Goal: Task Accomplishment & Management: Use online tool/utility

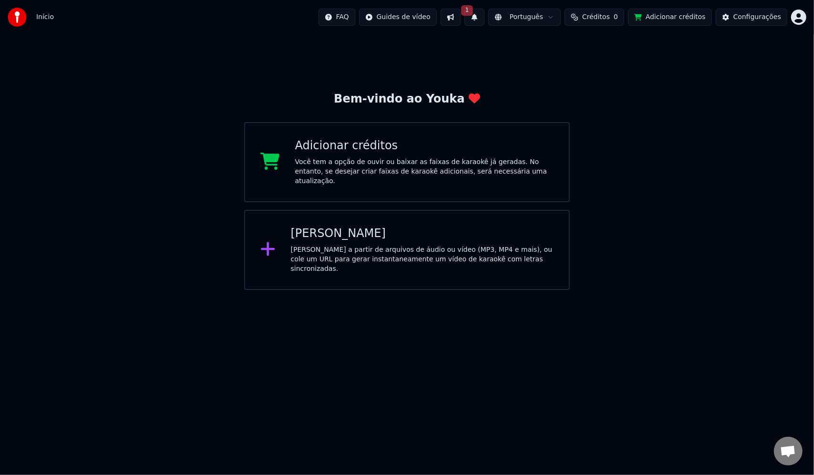
click at [783, 59] on div "Bem-vindo ao Youka Adicionar créditos Você tem a opção de ouvir ou baixar as fa…" at bounding box center [407, 161] width 814 height 255
click at [46, 14] on span "Início" at bounding box center [45, 17] width 18 height 10
click at [331, 242] on div "Criar Karaokê Crie karaokê a partir de arquivos de áudio ou vídeo (MP3, MP4 e m…" at bounding box center [422, 250] width 263 height 48
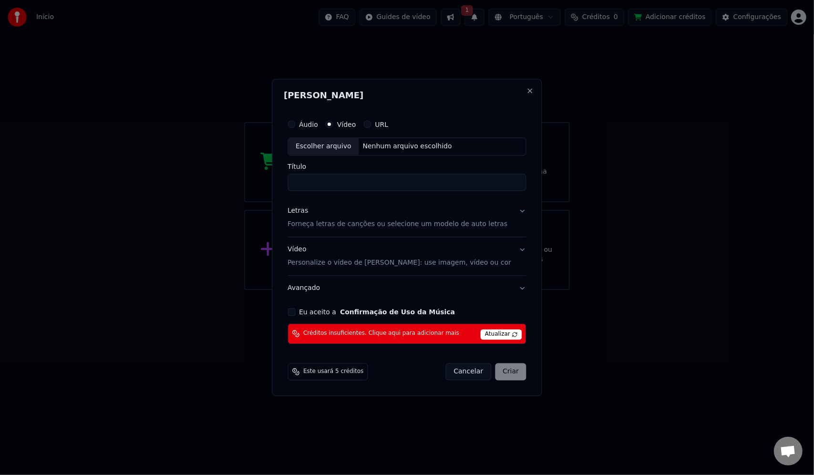
click at [371, 125] on button "URL" at bounding box center [367, 125] width 8 height 8
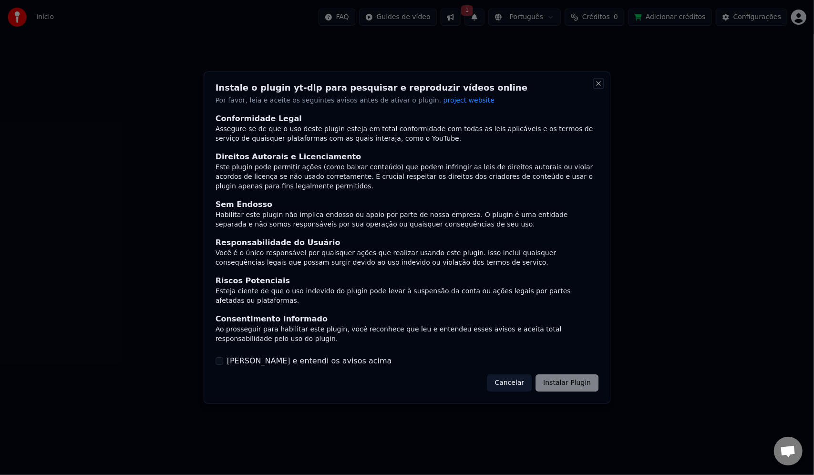
click at [599, 83] on button "Close" at bounding box center [598, 84] width 8 height 8
click at [232, 365] on label "[PERSON_NAME] e entendi os avisos acima" at bounding box center [309, 360] width 165 height 11
click at [223, 365] on button "[PERSON_NAME] e entendi os avisos acima" at bounding box center [219, 361] width 8 height 8
click at [521, 385] on button "Cancelar" at bounding box center [509, 382] width 45 height 17
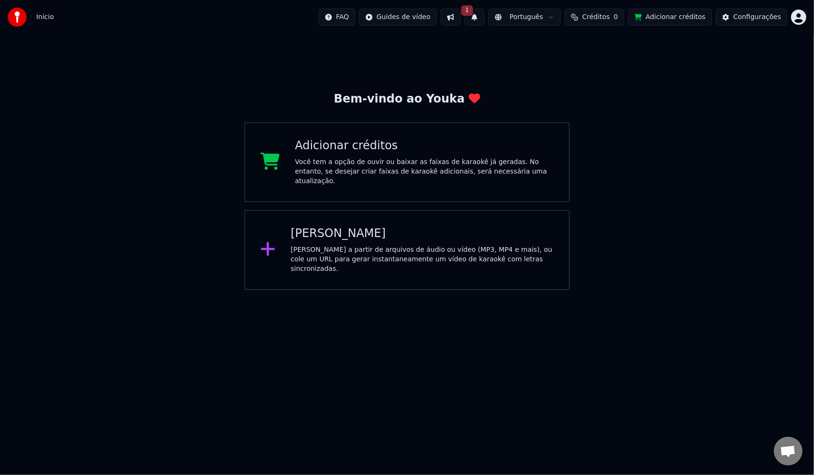
click at [340, 246] on div "[PERSON_NAME] a partir de arquivos de áudio ou vídeo (MP3, MP4 e mais), ou cole…" at bounding box center [422, 259] width 263 height 29
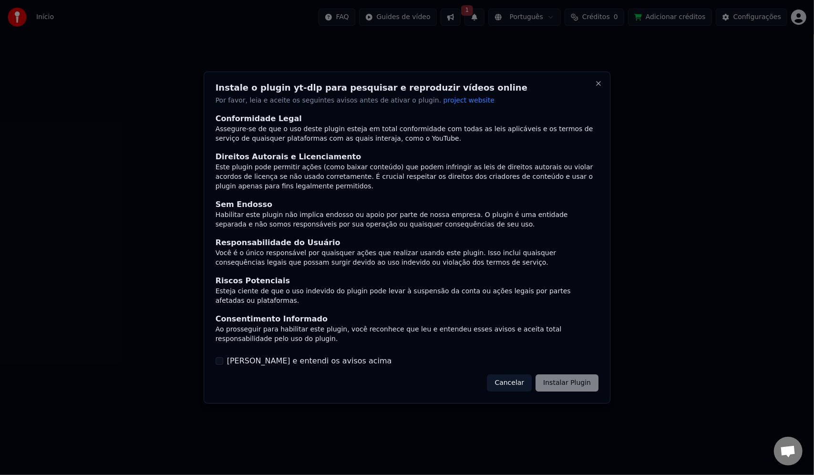
click at [225, 362] on div "[PERSON_NAME] e entendi os avisos acima" at bounding box center [406, 360] width 383 height 11
click at [219, 362] on button "[PERSON_NAME] e entendi os avisos acima" at bounding box center [219, 361] width 8 height 8
click at [578, 382] on button "Instalar Plugin" at bounding box center [566, 382] width 63 height 17
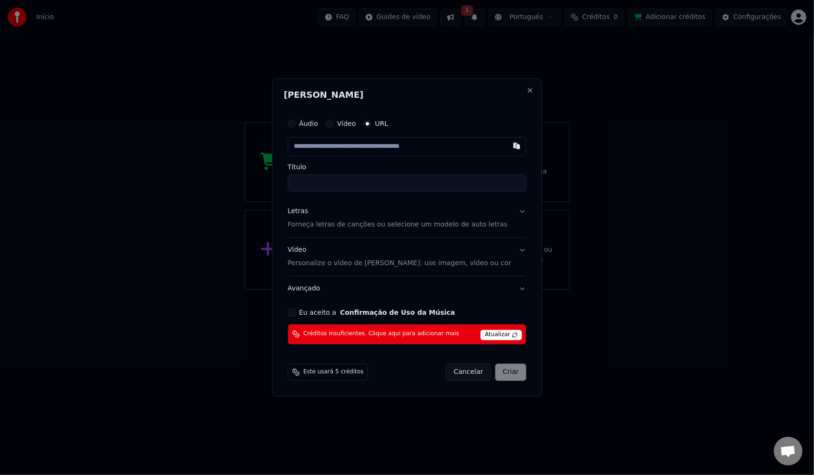
click at [333, 125] on button "Vídeo" at bounding box center [330, 124] width 8 height 8
click at [526, 89] on button "Close" at bounding box center [530, 91] width 8 height 8
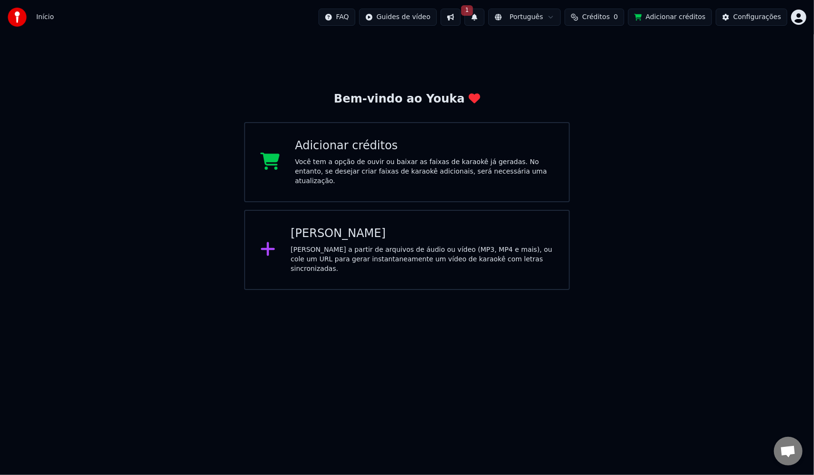
click at [281, 96] on div "Bem-vindo ao Youka Adicionar créditos Você tem a opção de ouvir ou baixar as fa…" at bounding box center [407, 191] width 326 height 198
click at [807, 15] on div "Início FAQ Guides de vídeo 1 Português Créditos 0 Adicionar créditos Configuraç…" at bounding box center [407, 17] width 814 height 34
click at [799, 18] on html "Início FAQ Guides de vídeo 1 Português Créditos 0 Adicionar créditos Configuraç…" at bounding box center [407, 145] width 814 height 290
click at [768, 76] on span "Votação de Recursos" at bounding box center [756, 81] width 70 height 10
click at [796, 16] on html "Início FAQ Guides de vídeo 1 Português Créditos 0 Adicionar créditos Configuraç…" at bounding box center [407, 145] width 814 height 290
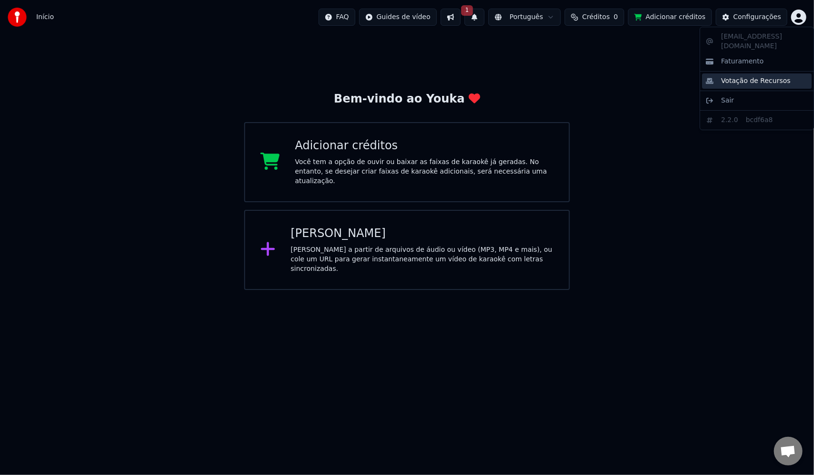
click at [740, 76] on span "Votação de Recursos" at bounding box center [756, 81] width 70 height 10
click at [810, 111] on div "Bem-vindo ao Youka Adicionar créditos Você tem a opção de ouvir ou baixar as fa…" at bounding box center [407, 161] width 814 height 255
click at [799, 13] on html "Início FAQ Guides de vídeo 1 Português Créditos 0 Adicionar créditos Configuraç…" at bounding box center [407, 145] width 814 height 290
click at [731, 57] on span "Faturamento" at bounding box center [742, 62] width 42 height 10
click at [735, 198] on div "Bem-vindo ao Youka Adicionar créditos Você tem a opção de ouvir ou baixar as fa…" at bounding box center [407, 161] width 814 height 255
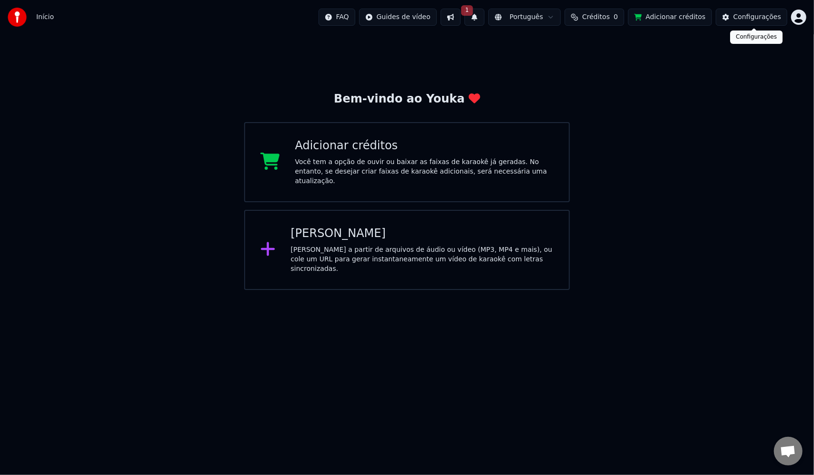
click at [745, 14] on div "Configurações" at bounding box center [757, 17] width 48 height 10
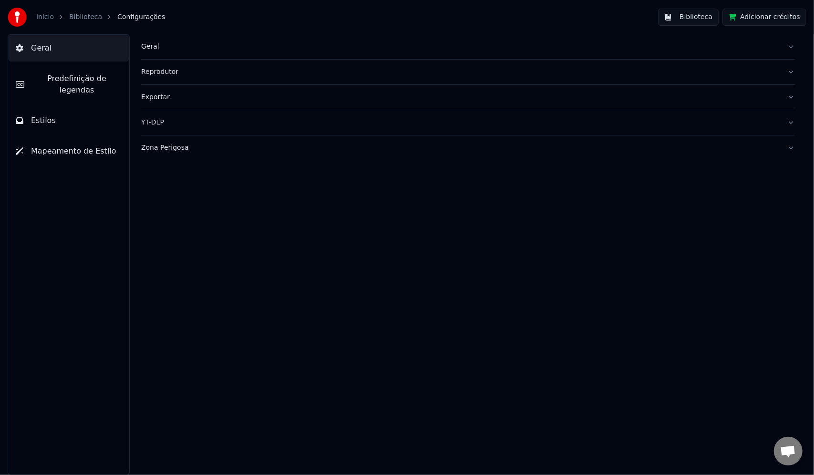
click at [150, 49] on div "Geral" at bounding box center [460, 47] width 638 height 10
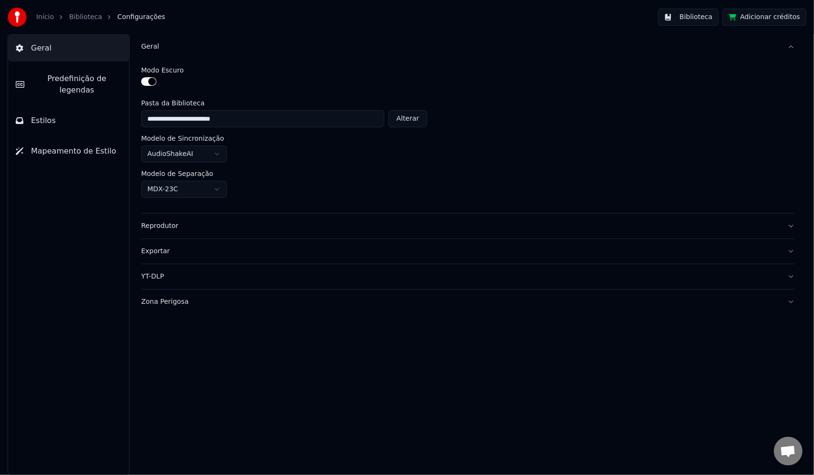
click at [159, 227] on div "Reprodutor" at bounding box center [460, 226] width 638 height 10
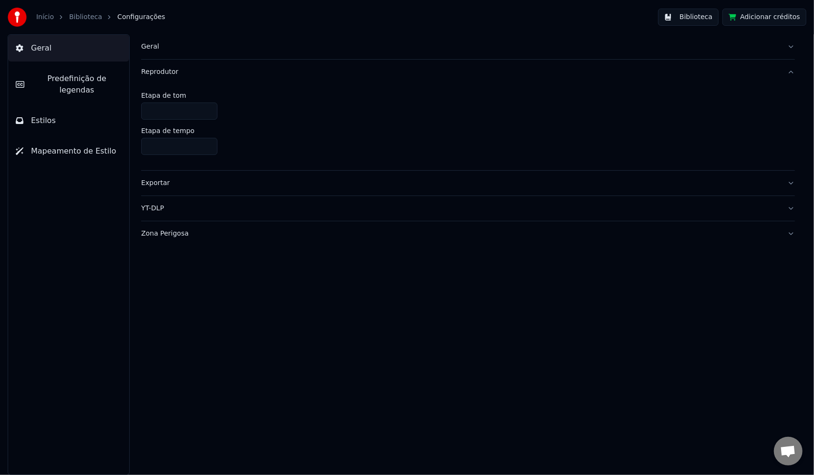
click at [147, 188] on button "Exportar" at bounding box center [467, 183] width 653 height 25
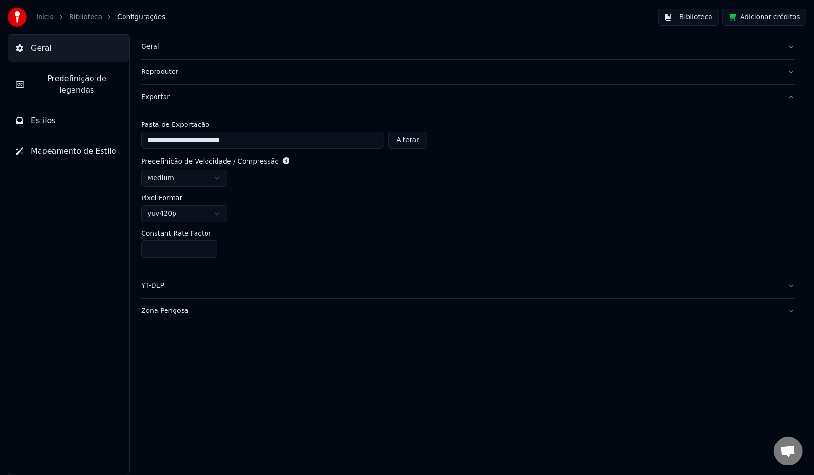
click at [49, 74] on span "Predefinição de legendas" at bounding box center [77, 84] width 90 height 23
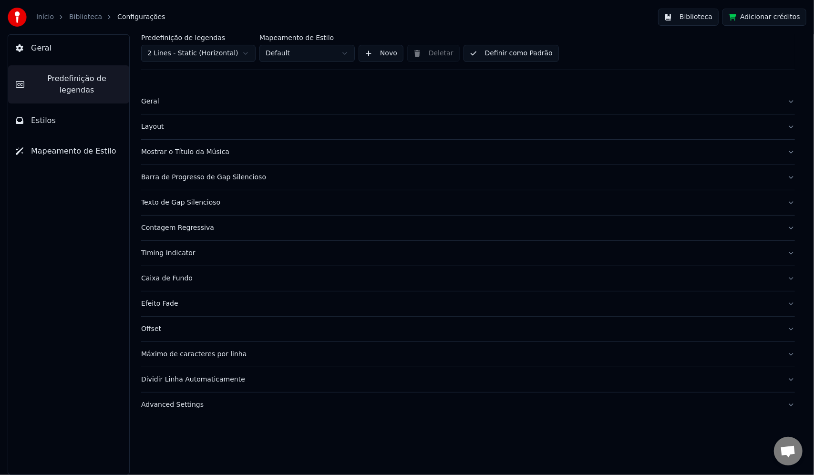
click at [45, 107] on button "Estilos" at bounding box center [68, 120] width 121 height 27
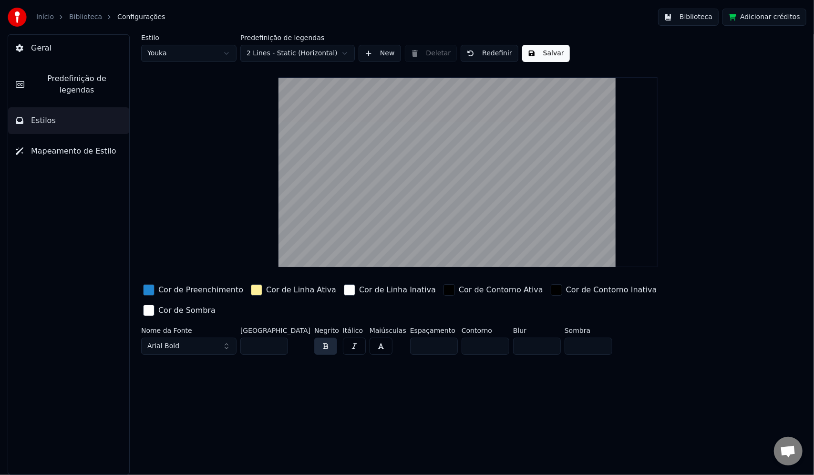
click at [46, 145] on button "Mapeamento de Estilo" at bounding box center [68, 151] width 121 height 27
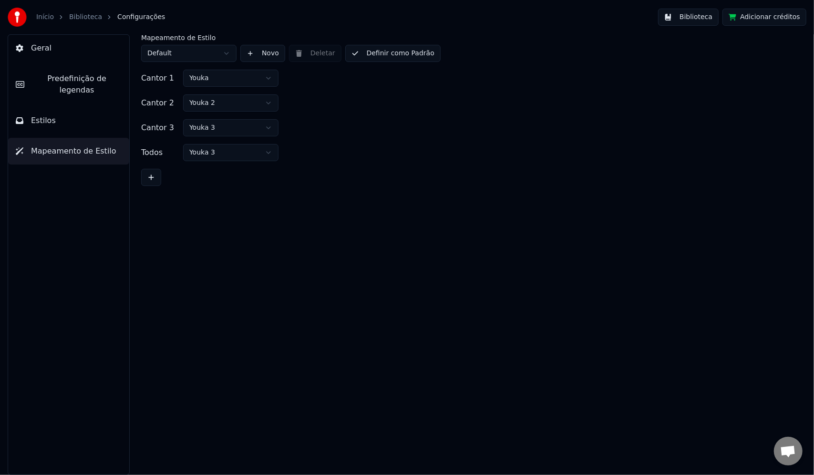
click at [54, 52] on button "Geral" at bounding box center [68, 48] width 121 height 27
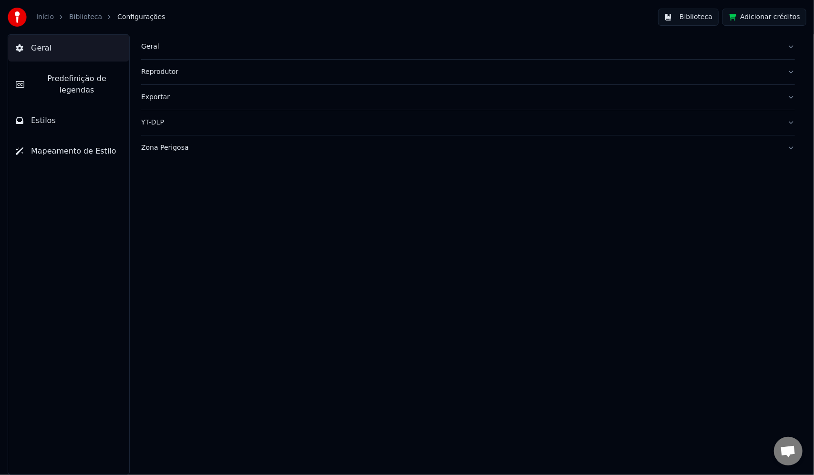
click at [72, 20] on link "Biblioteca" at bounding box center [85, 17] width 33 height 10
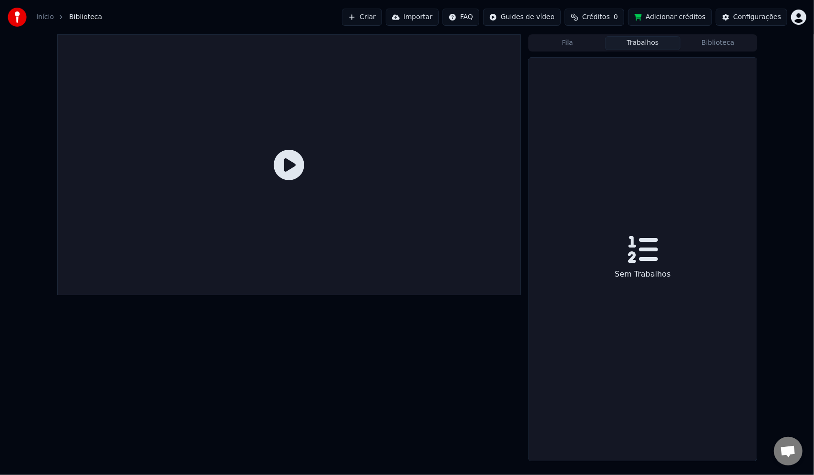
click at [644, 45] on button "Trabalhos" at bounding box center [642, 43] width 75 height 14
click at [557, 43] on button "Fila" at bounding box center [567, 43] width 75 height 14
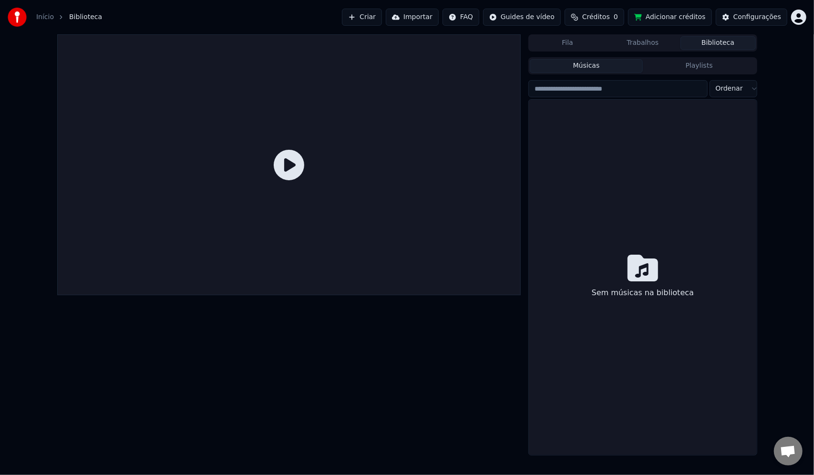
click at [721, 42] on button "Biblioteca" at bounding box center [717, 43] width 75 height 14
click at [89, 15] on span "Biblioteca" at bounding box center [85, 17] width 33 height 10
click at [43, 18] on link "Início" at bounding box center [45, 17] width 18 height 10
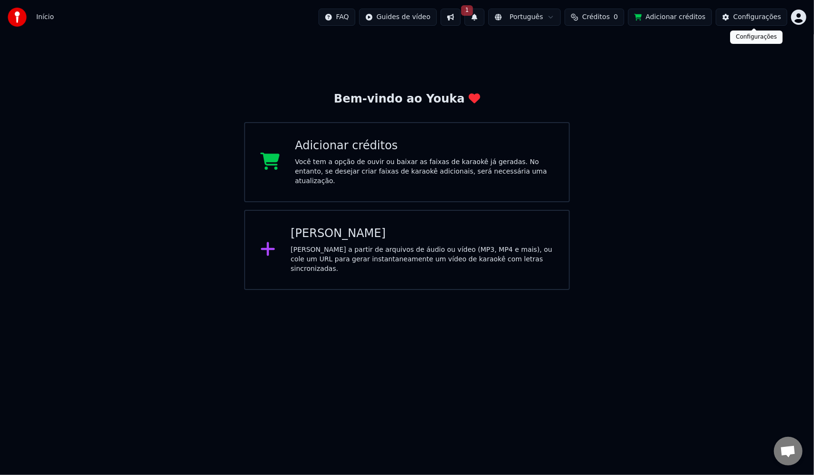
click at [802, 16] on html "Início FAQ Guides de vídeo 1 Português Créditos 0 Adicionar créditos Configuraç…" at bounding box center [407, 145] width 814 height 290
click at [765, 19] on html "Início FAQ Guides de vídeo 1 Português Créditos 0 Adicionar créditos Configuraç…" at bounding box center [407, 145] width 814 height 290
click at [765, 19] on div "Configurações" at bounding box center [757, 17] width 48 height 10
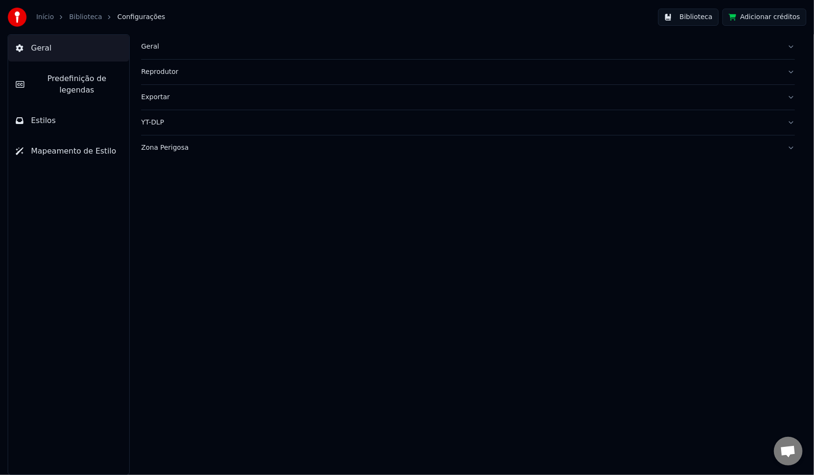
click at [46, 115] on span "Estilos" at bounding box center [43, 120] width 25 height 11
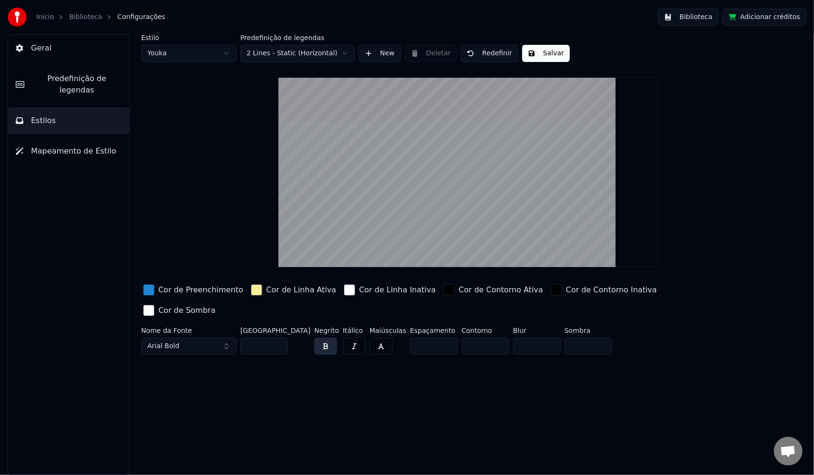
click at [44, 145] on span "Mapeamento de Estilo" at bounding box center [73, 150] width 85 height 11
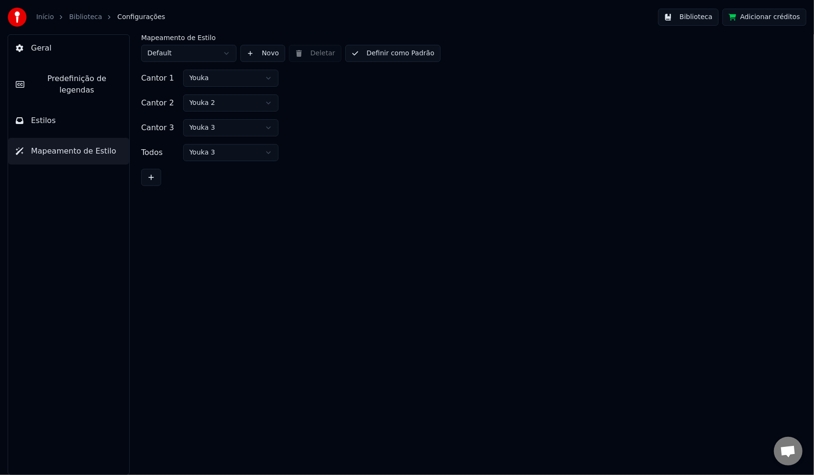
click at [43, 77] on span "Predefinição de legendas" at bounding box center [77, 84] width 90 height 23
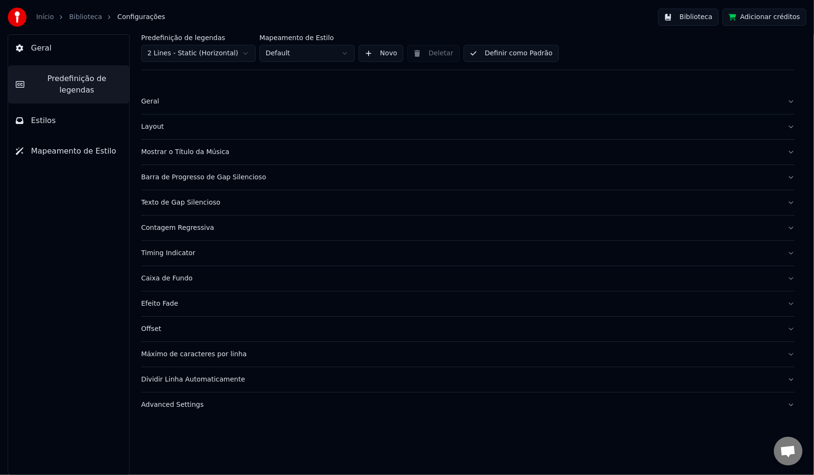
click at [43, 48] on span "Geral" at bounding box center [41, 47] width 20 height 11
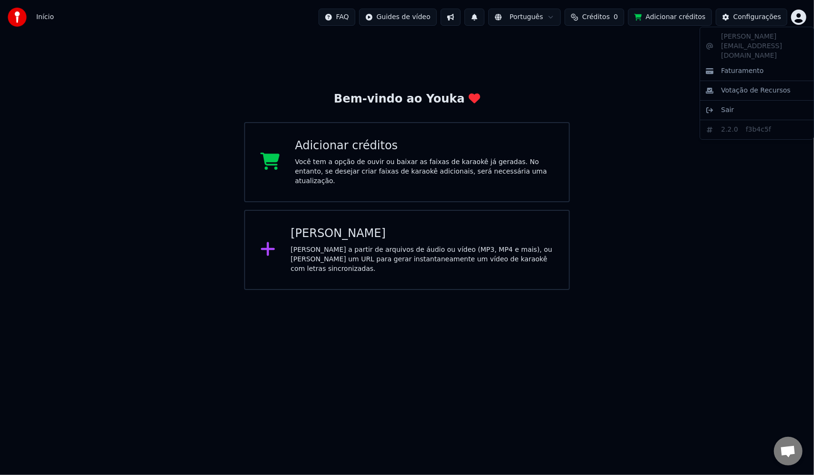
click at [798, 15] on html "Início FAQ Guides de vídeo Português Créditos 0 Adicionar créditos Configuraçõe…" at bounding box center [407, 145] width 814 height 290
click at [735, 86] on span "Votação de Recursos" at bounding box center [756, 91] width 70 height 10
click at [798, 18] on html "Início FAQ Guides de vídeo Português Créditos 0 Adicionar créditos Configuraçõe…" at bounding box center [407, 145] width 814 height 290
click at [731, 105] on span "Sair" at bounding box center [727, 110] width 13 height 10
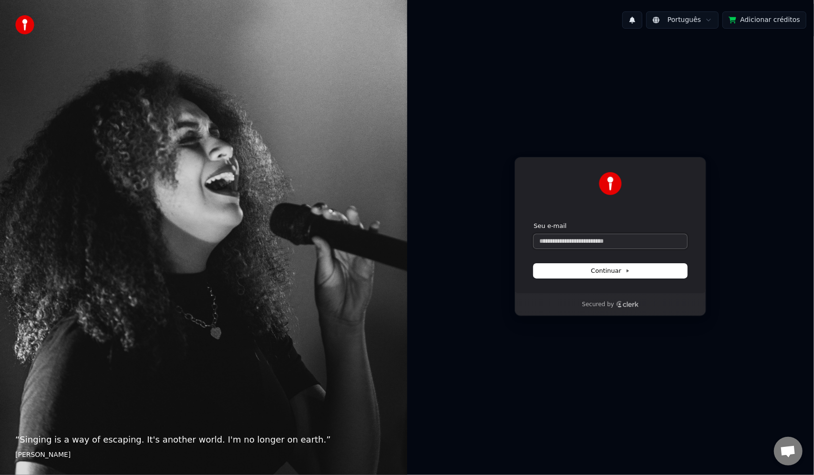
click at [573, 243] on input "Seu e-mail" at bounding box center [609, 241] width 153 height 14
paste input "**********"
drag, startPoint x: 520, startPoint y: 238, endPoint x: 442, endPoint y: 227, distance: 78.0
click at [440, 231] on div "**********" at bounding box center [610, 236] width 407 height 400
click at [614, 269] on span "Continuar" at bounding box center [610, 270] width 39 height 9
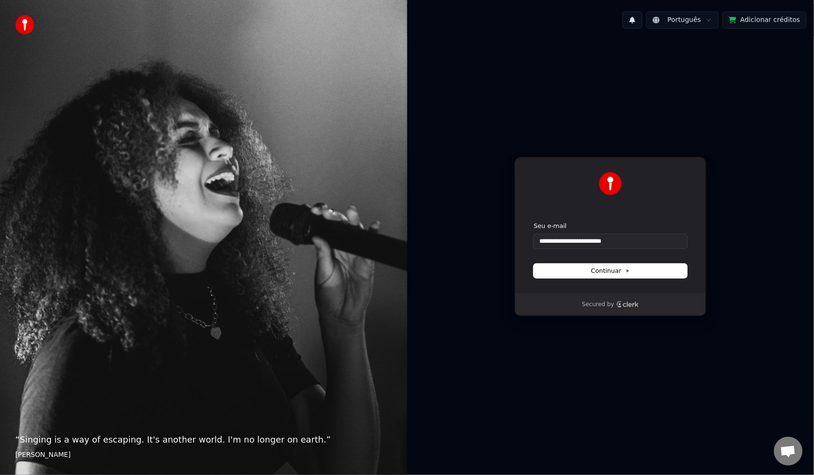
type input "**********"
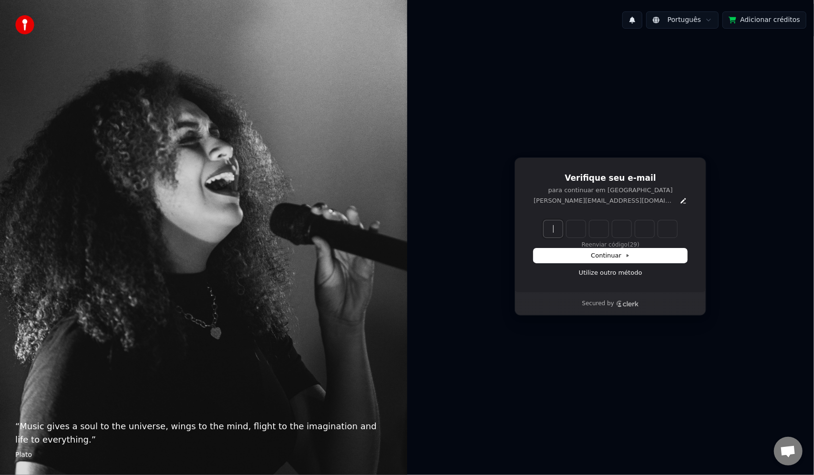
click at [559, 232] on input "Enter verification code" at bounding box center [619, 228] width 153 height 17
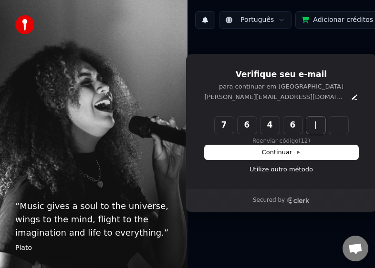
type input "******"
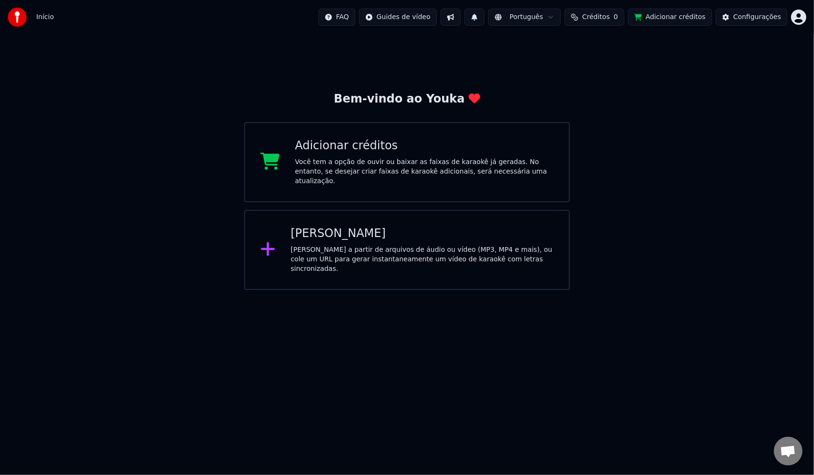
click at [610, 18] on span "Créditos" at bounding box center [596, 17] width 28 height 10
click at [607, 72] on button "Atualizar" at bounding box center [605, 71] width 53 height 17
click at [723, 102] on div "Bem-vindo ao Youka Adicionar créditos Você tem a opção de ouvir ou baixar as fa…" at bounding box center [407, 161] width 814 height 255
click at [765, 17] on div "Configurações" at bounding box center [757, 17] width 48 height 10
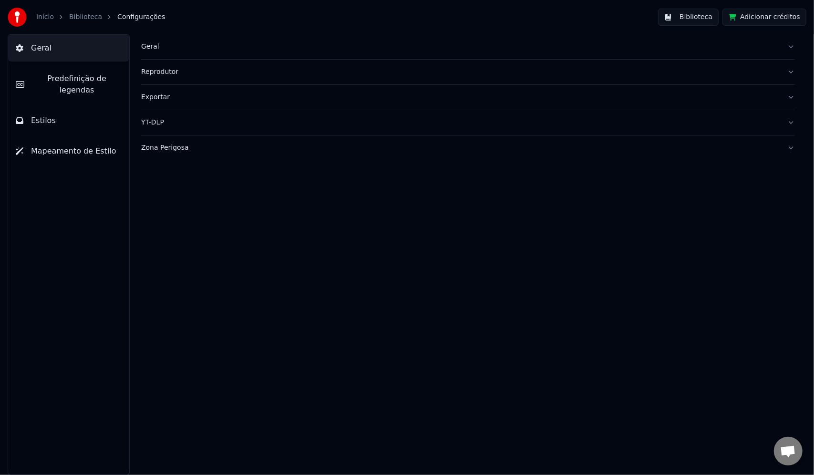
click at [53, 79] on span "Predefinição de legendas" at bounding box center [77, 84] width 90 height 23
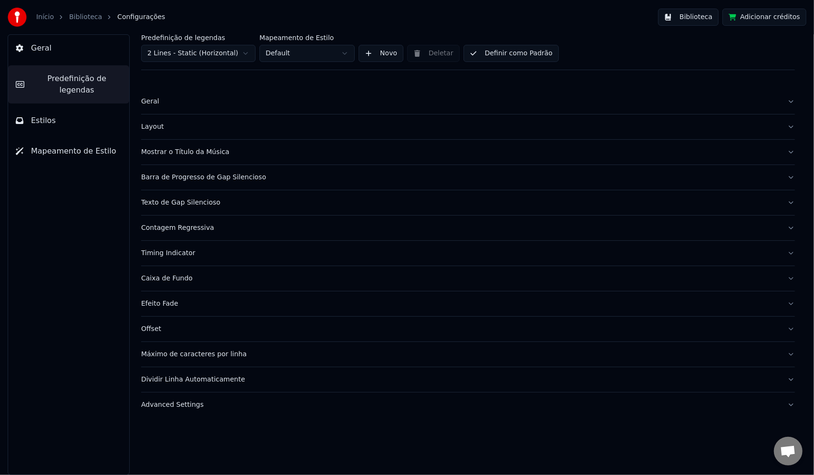
click at [52, 47] on button "Geral" at bounding box center [68, 48] width 121 height 27
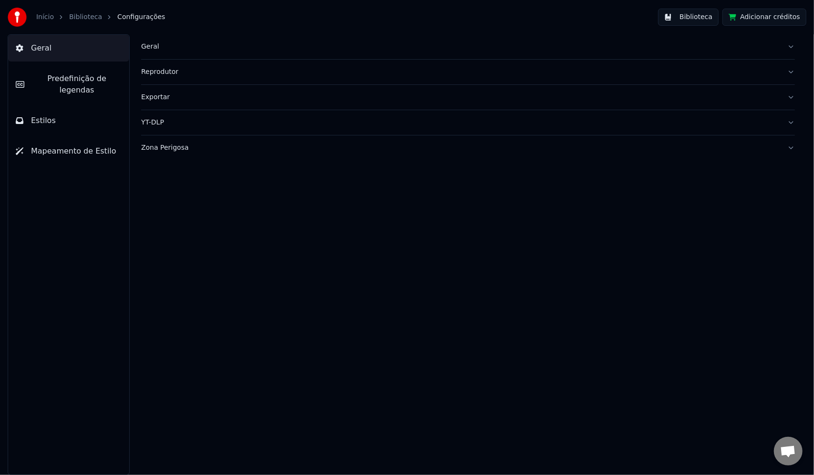
drag, startPoint x: 50, startPoint y: 102, endPoint x: 53, endPoint y: 93, distance: 9.7
click at [50, 107] on button "Estilos" at bounding box center [68, 120] width 121 height 27
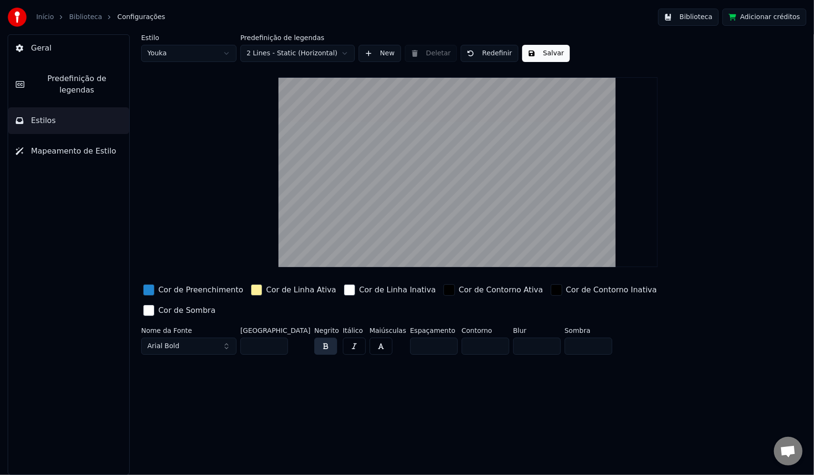
click at [59, 78] on span "Predefinição de legendas" at bounding box center [77, 84] width 90 height 23
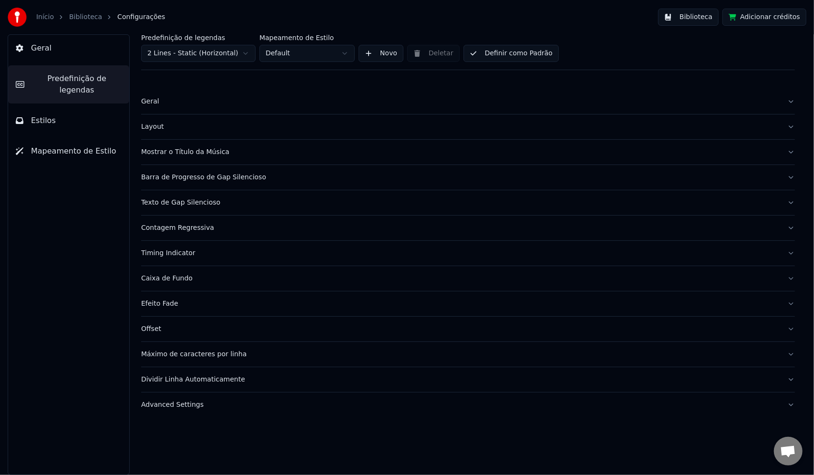
click at [77, 14] on link "Biblioteca" at bounding box center [85, 17] width 33 height 10
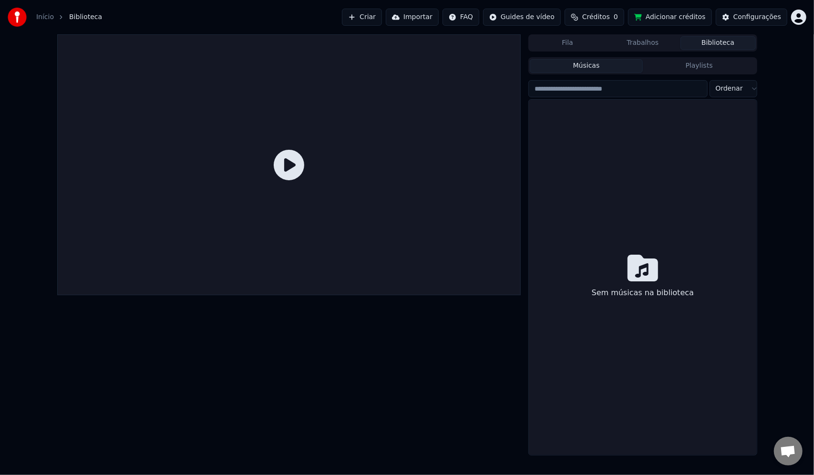
click at [803, 20] on html "Início Biblioteca Criar Importar FAQ Guides de vídeo Créditos 0 Adicionar crédi…" at bounding box center [407, 237] width 814 height 475
click at [738, 76] on span "Votação de Recursos" at bounding box center [756, 81] width 70 height 10
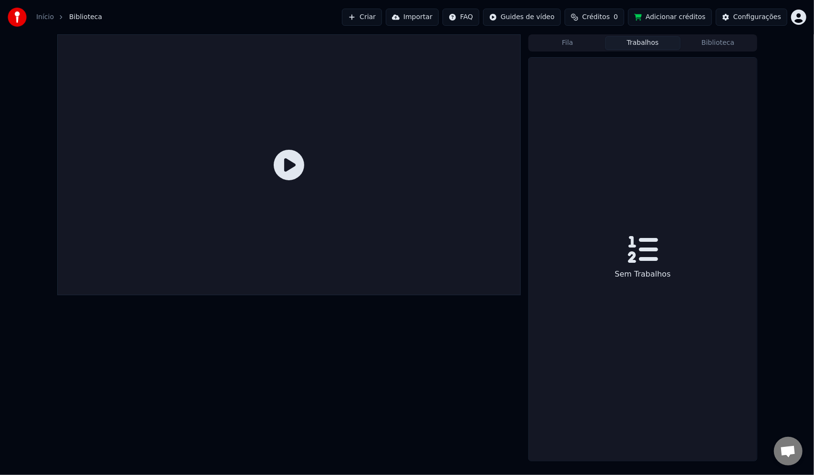
click at [649, 44] on button "Trabalhos" at bounding box center [642, 43] width 75 height 14
click at [587, 42] on button "Fila" at bounding box center [567, 43] width 75 height 14
click at [658, 44] on button "Trabalhos" at bounding box center [642, 43] width 75 height 14
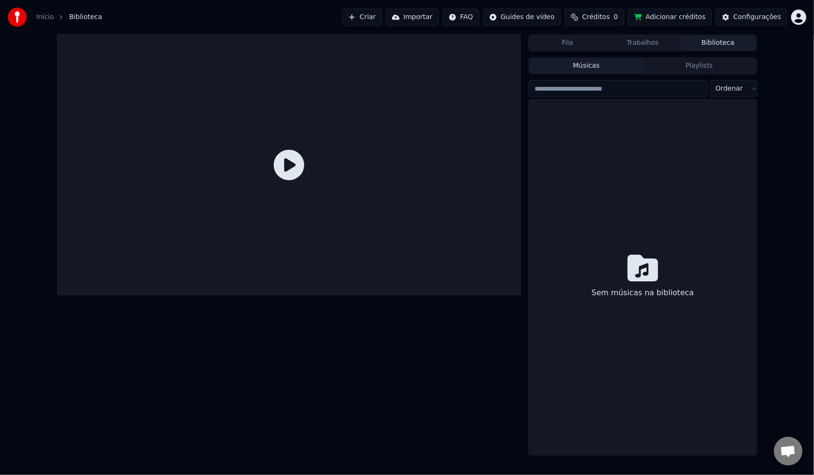
click at [725, 41] on button "Biblioteca" at bounding box center [717, 43] width 75 height 14
click at [610, 15] on span "Créditos" at bounding box center [596, 17] width 28 height 10
click at [597, 69] on button "Atualizar" at bounding box center [605, 71] width 53 height 17
click at [563, 44] on th "Recarregar" at bounding box center [556, 45] width 44 height 19
drag, startPoint x: 621, startPoint y: 40, endPoint x: 631, endPoint y: 42, distance: 10.2
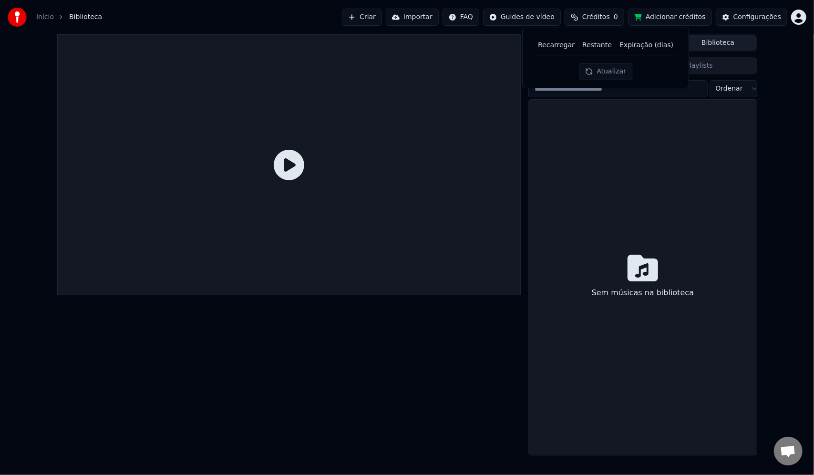
click at [622, 41] on th "Expiração (dias)" at bounding box center [645, 45] width 61 height 19
click at [671, 14] on button "Adicionar créditos" at bounding box center [670, 17] width 84 height 17
click at [580, 44] on button "Fila" at bounding box center [567, 43] width 75 height 14
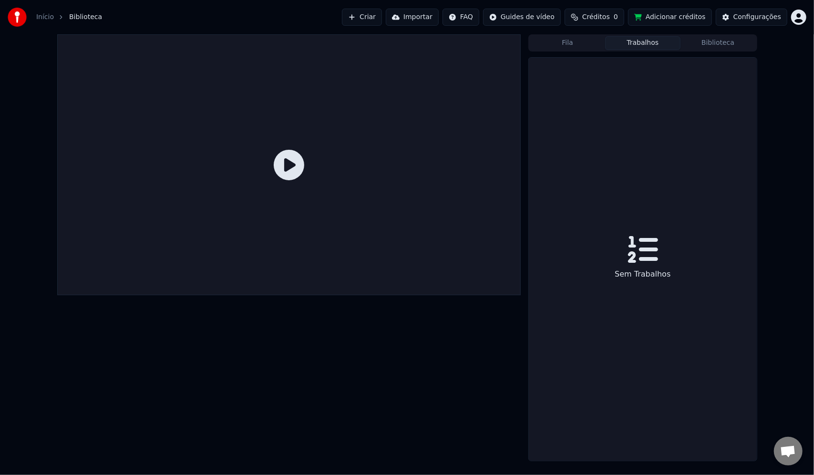
click at [639, 42] on button "Trabalhos" at bounding box center [642, 43] width 75 height 14
click at [725, 45] on button "Biblioteca" at bounding box center [717, 43] width 75 height 14
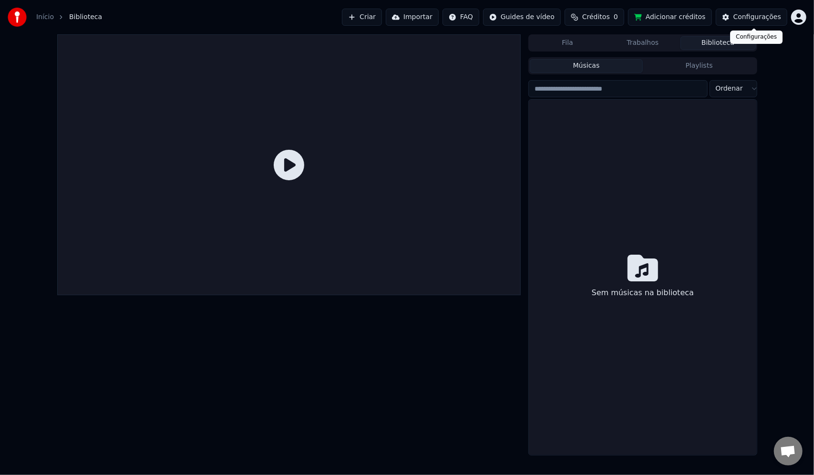
click at [768, 20] on div "Configurações" at bounding box center [757, 17] width 48 height 10
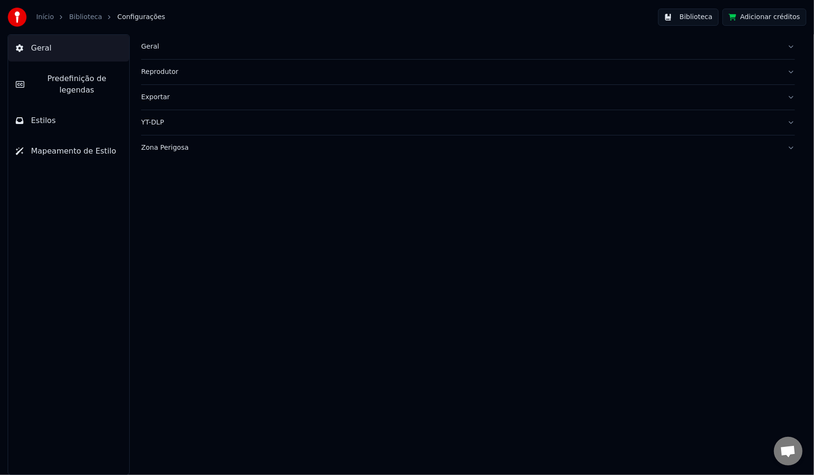
click at [50, 115] on span "Estilos" at bounding box center [43, 120] width 25 height 11
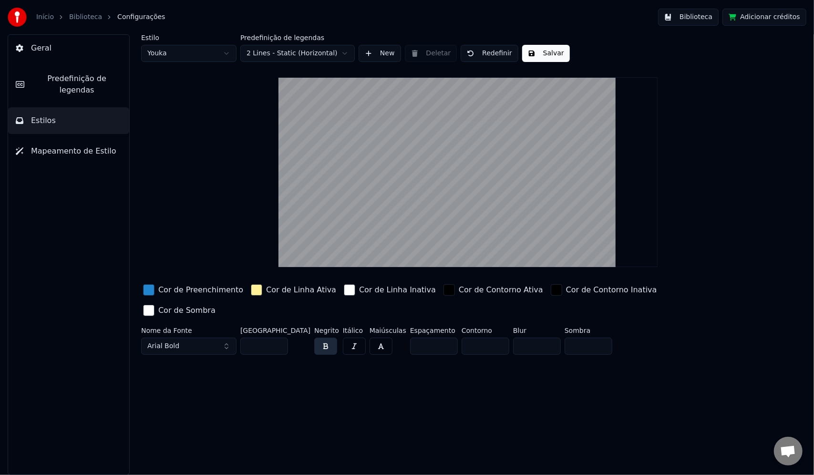
click at [45, 40] on button "Geral" at bounding box center [68, 48] width 121 height 27
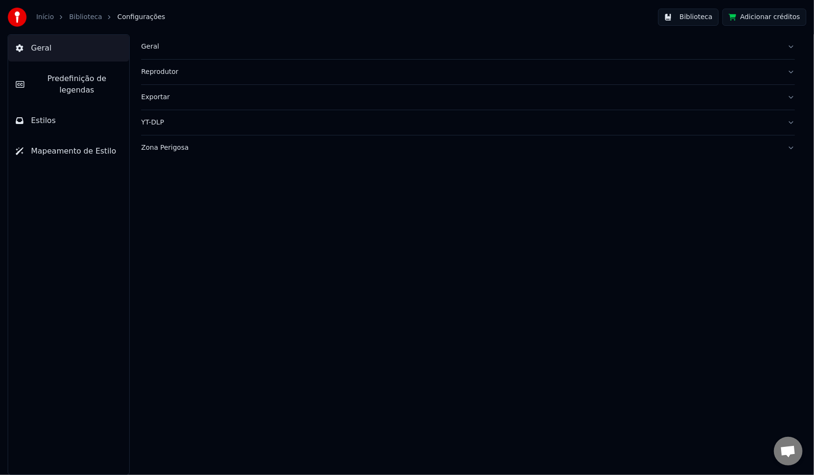
click at [74, 14] on link "Biblioteca" at bounding box center [85, 17] width 33 height 10
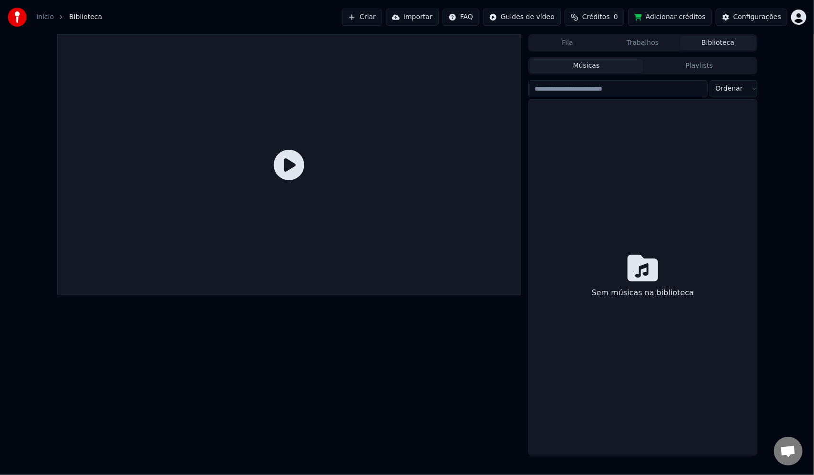
click at [556, 41] on button "Fila" at bounding box center [567, 43] width 75 height 14
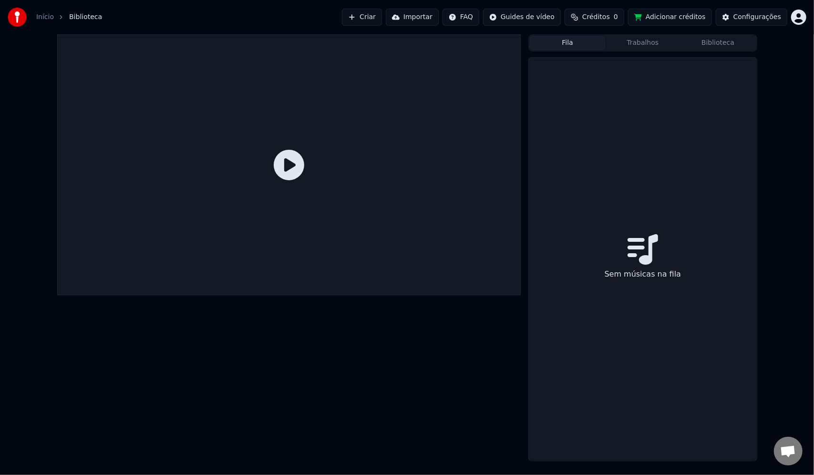
click at [650, 47] on button "Trabalhos" at bounding box center [642, 43] width 75 height 14
click at [740, 42] on button "Biblioteca" at bounding box center [717, 43] width 75 height 14
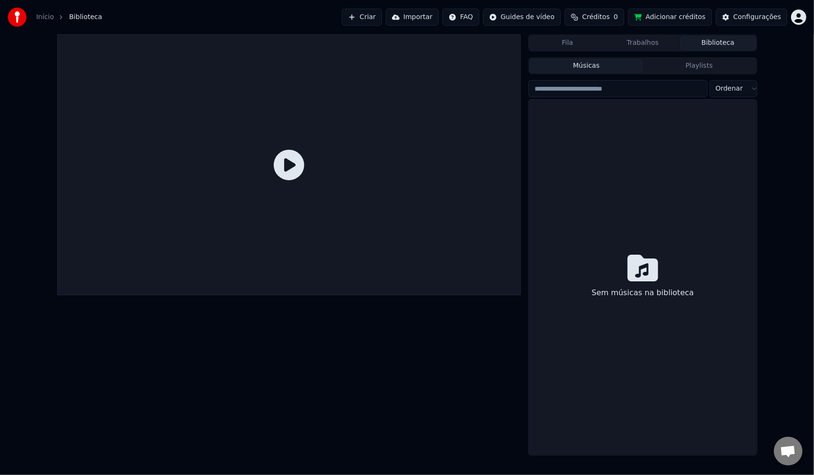
click at [738, 43] on button "Biblioteca" at bounding box center [717, 43] width 75 height 14
click at [708, 64] on button "Playlists" at bounding box center [699, 66] width 113 height 14
click at [610, 64] on button "Músicas" at bounding box center [586, 66] width 113 height 14
click at [634, 288] on div "Sem músicas na biblioteca" at bounding box center [643, 292] width 110 height 19
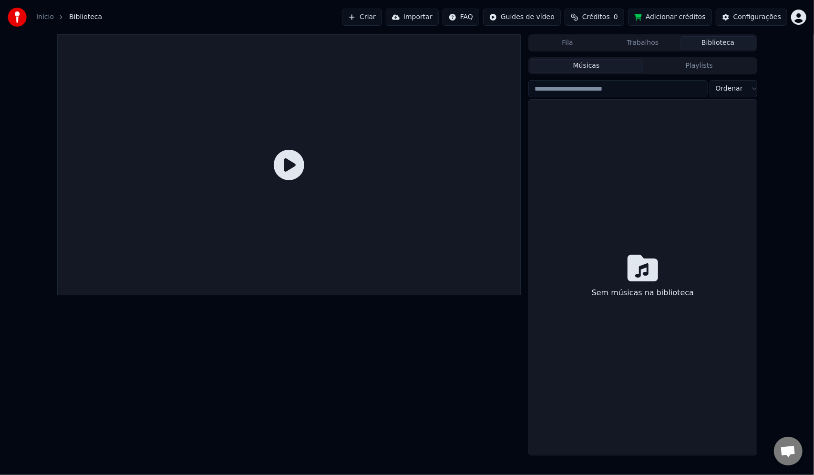
click at [642, 275] on icon at bounding box center [642, 268] width 31 height 27
click at [807, 15] on div "Início Biblioteca Criar Importar FAQ Guides de vídeo Créditos 0 Adicionar crédi…" at bounding box center [407, 17] width 814 height 34
click at [804, 18] on html "Início Biblioteca Criar Importar FAQ Guides de vídeo Créditos 0 Adicionar crédi…" at bounding box center [407, 237] width 814 height 475
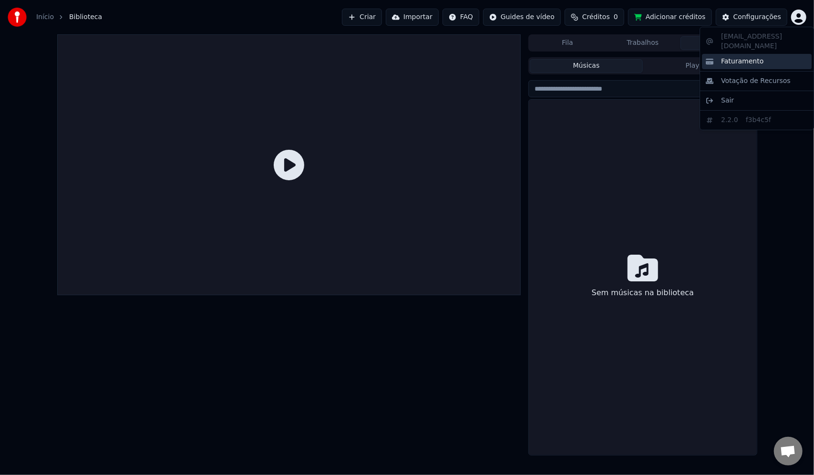
click at [736, 57] on span "Faturamento" at bounding box center [742, 62] width 42 height 10
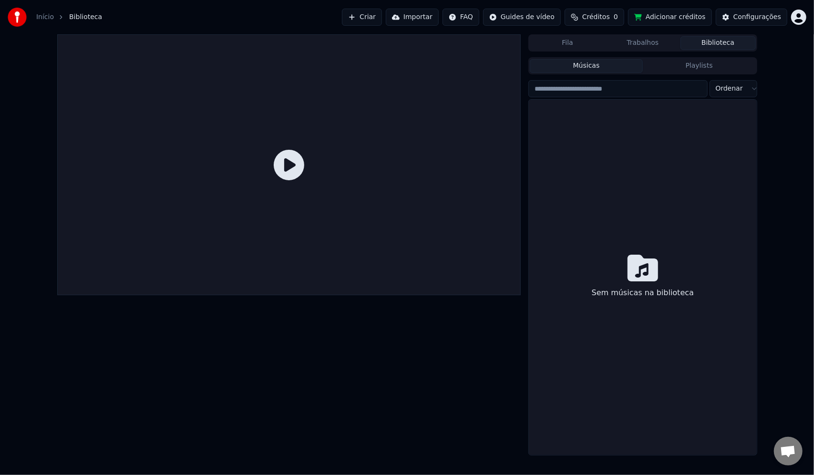
click at [707, 43] on button "Biblioteca" at bounding box center [717, 43] width 75 height 14
click at [800, 20] on html "Início Biblioteca Criar Importar FAQ Guides de vídeo Créditos 0 Adicionar crédi…" at bounding box center [407, 237] width 814 height 475
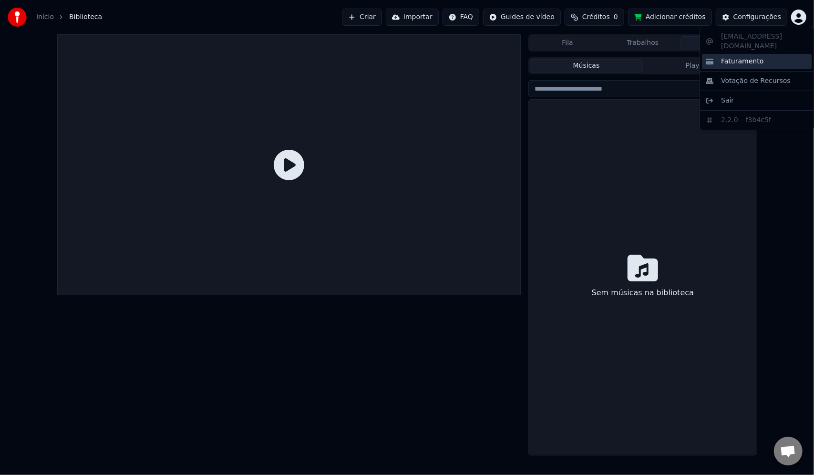
click at [743, 57] on span "Faturamento" at bounding box center [742, 62] width 42 height 10
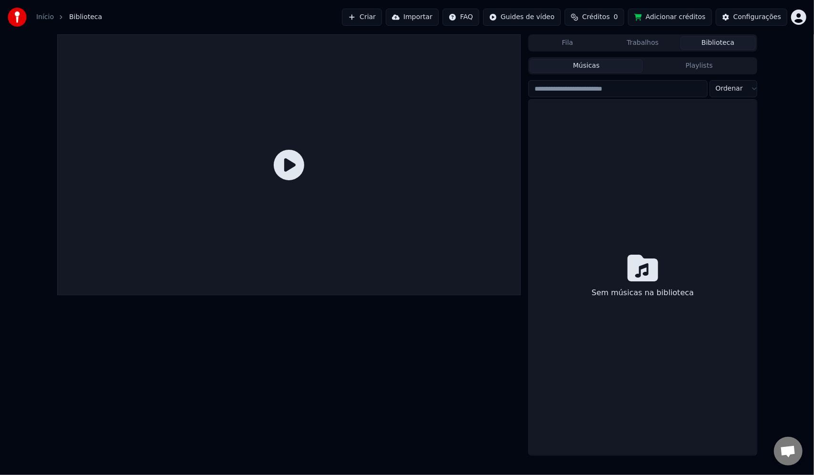
click at [610, 14] on span "Créditos" at bounding box center [596, 17] width 28 height 10
click at [685, 16] on button "Adicionar créditos" at bounding box center [670, 17] width 84 height 17
click at [610, 17] on span "Créditos" at bounding box center [596, 17] width 28 height 10
click at [421, 17] on button "Importar" at bounding box center [412, 17] width 53 height 17
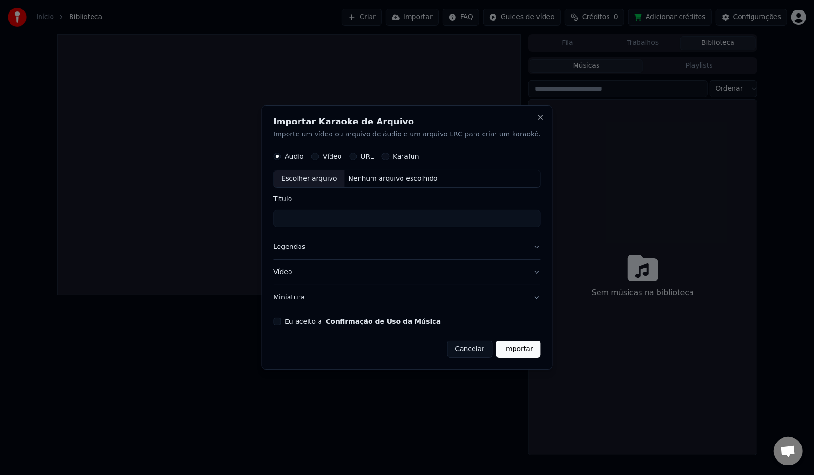
click at [281, 324] on button "Eu aceito a Confirmação de Uso da Música" at bounding box center [277, 321] width 8 height 8
click at [325, 176] on div "Escolher arquivo" at bounding box center [309, 178] width 71 height 17
click at [450, 352] on button "Cancelar" at bounding box center [470, 348] width 46 height 17
